Goal: Transaction & Acquisition: Obtain resource

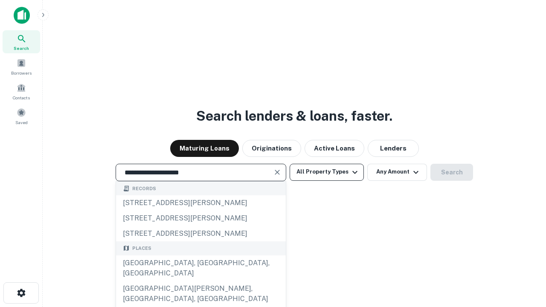
click at [201, 281] on div "[GEOGRAPHIC_DATA], [GEOGRAPHIC_DATA], [GEOGRAPHIC_DATA]" at bounding box center [201, 269] width 170 height 26
click at [327, 172] on button "All Property Types" at bounding box center [327, 172] width 74 height 17
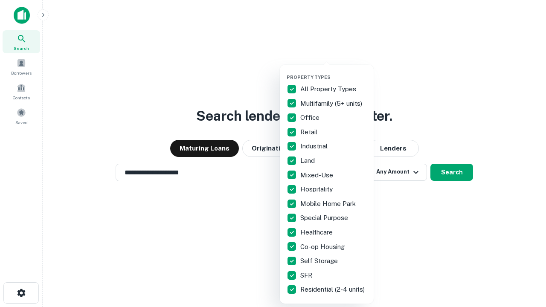
type input "**********"
click at [334, 72] on button "button" at bounding box center [334, 72] width 94 height 0
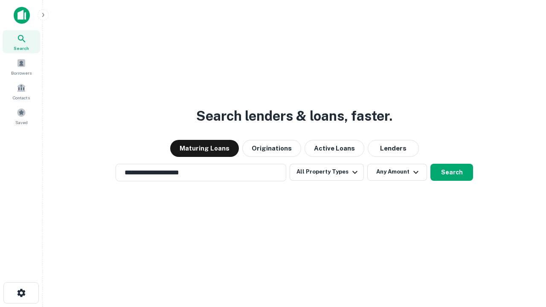
scroll to position [13, 0]
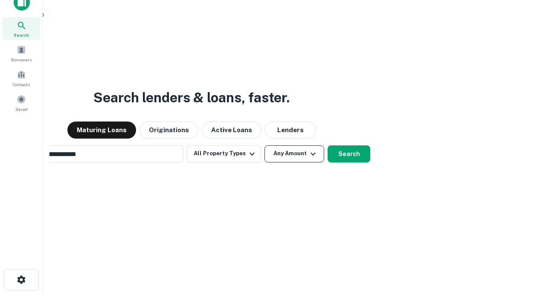
click at [265, 145] on button "Any Amount" at bounding box center [295, 153] width 60 height 17
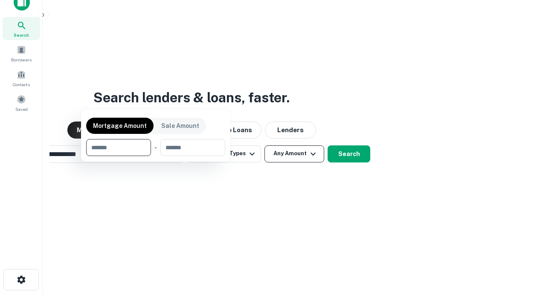
scroll to position [14, 0]
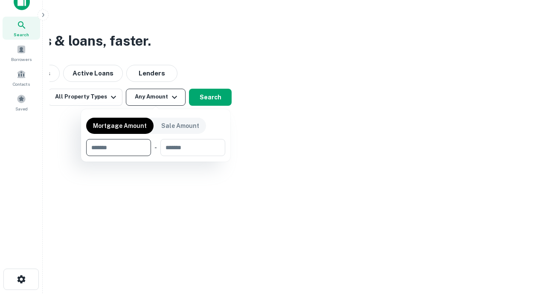
type input "*******"
click at [156, 156] on button "button" at bounding box center [155, 156] width 139 height 0
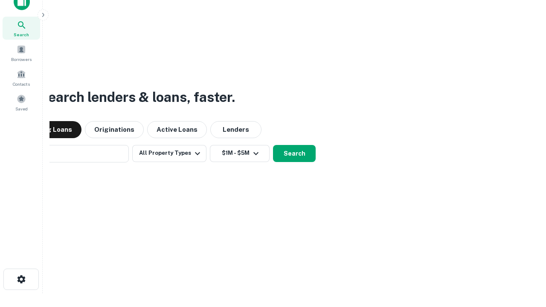
scroll to position [13, 0]
click at [273, 145] on button "Search" at bounding box center [294, 153] width 43 height 17
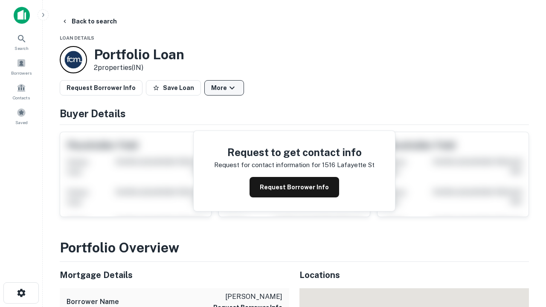
click at [224, 88] on button "More" at bounding box center [224, 87] width 40 height 15
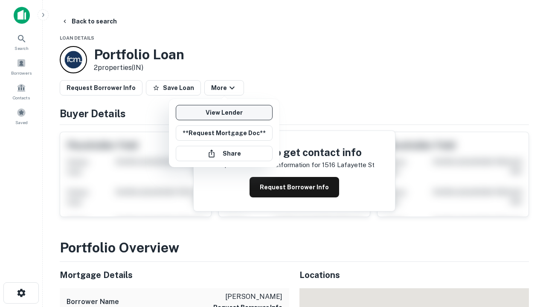
click at [224, 113] on link "View Lender" at bounding box center [224, 112] width 97 height 15
